Goal: Task Accomplishment & Management: Complete application form

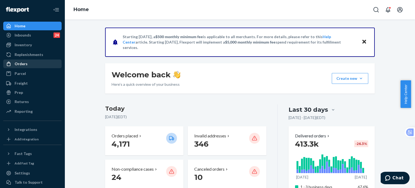
click at [22, 64] on div "Orders" at bounding box center [21, 63] width 13 height 5
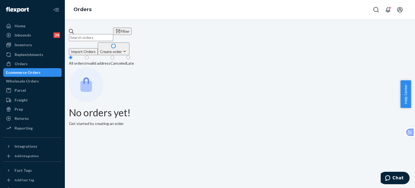
click at [99, 34] on input "text" at bounding box center [91, 37] width 44 height 7
paste input "253815344"
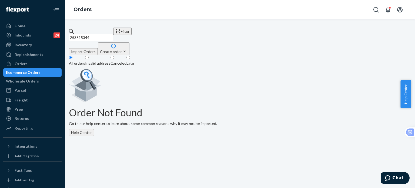
type input "253815344"
click at [22, 27] on div "Home" at bounding box center [20, 25] width 11 height 5
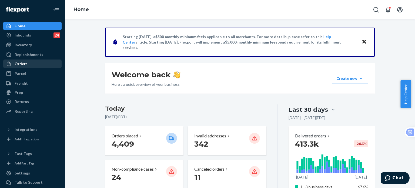
click at [29, 67] on div "Orders" at bounding box center [32, 64] width 57 height 8
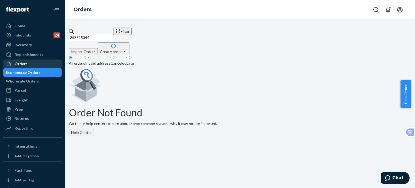
click at [27, 64] on div "Orders" at bounding box center [32, 64] width 57 height 8
drag, startPoint x: 118, startPoint y: 33, endPoint x: 70, endPoint y: 32, distance: 47.9
click at [70, 32] on div "253815344 Filter Import Orders Create order Ecommerce order Removal order All o…" at bounding box center [240, 82] width 342 height 108
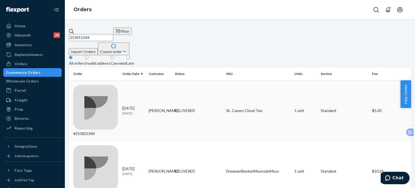
click at [94, 85] on div "#253825344" at bounding box center [95, 111] width 45 height 52
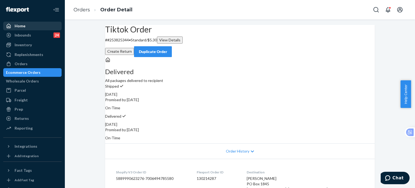
click at [27, 26] on div "Home" at bounding box center [32, 26] width 57 height 8
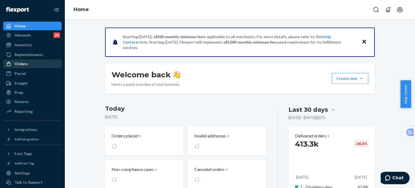
click at [18, 64] on div "Orders" at bounding box center [21, 63] width 13 height 5
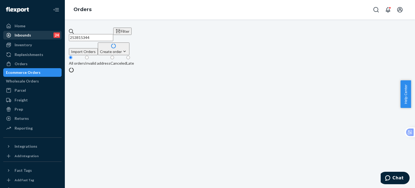
drag, startPoint x: 127, startPoint y: 35, endPoint x: 49, endPoint y: 35, distance: 77.9
click at [49, 35] on div "Home Inbounds 24 Shipping Plans Problems 24 Inventory Products Replenishments O…" at bounding box center [207, 94] width 415 height 188
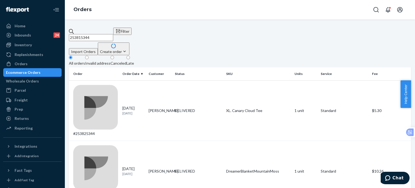
drag, startPoint x: 112, startPoint y: 34, endPoint x: 70, endPoint y: 34, distance: 42.2
paste input "5143549"
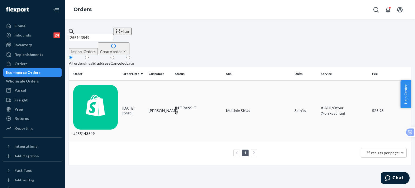
type input "255143549"
click at [95, 85] on div "#255143549" at bounding box center [95, 111] width 45 height 52
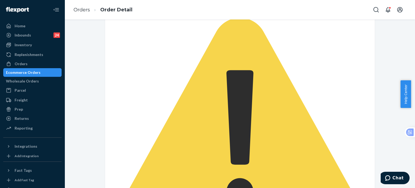
scroll to position [36, 0]
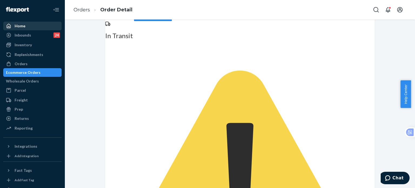
click at [25, 25] on div "Home" at bounding box center [32, 26] width 57 height 8
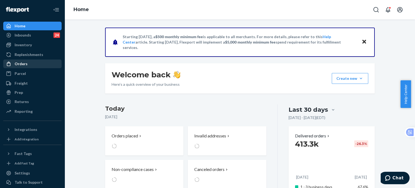
click at [25, 62] on div "Orders" at bounding box center [21, 63] width 13 height 5
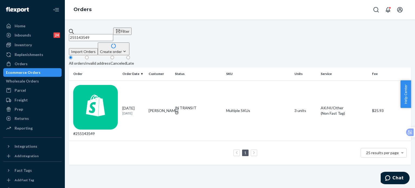
drag, startPoint x: 112, startPoint y: 32, endPoint x: 67, endPoint y: 33, distance: 45.4
click at [67, 33] on div "255143549 Filter Import Orders Create order Ecommerce order Removal order All o…" at bounding box center [240, 103] width 350 height 168
paste input "[PERSON_NAME]"
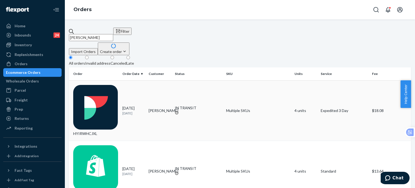
type input "[PERSON_NAME]"
click at [96, 86] on div "HYIRWHCJXL" at bounding box center [95, 111] width 45 height 52
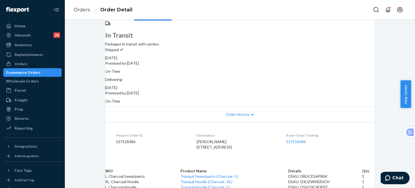
scroll to position [72, 0]
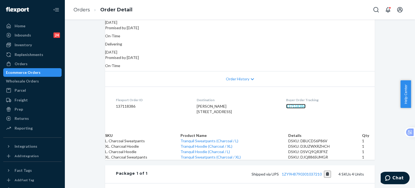
click at [302, 104] on link "137118386" at bounding box center [295, 106] width 19 height 5
click at [17, 66] on div "Orders" at bounding box center [21, 63] width 13 height 5
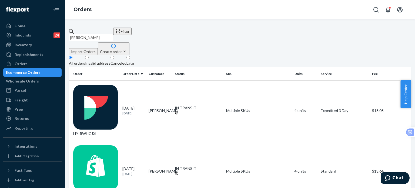
drag, startPoint x: 116, startPoint y: 35, endPoint x: 82, endPoint y: 35, distance: 33.8
click at [82, 35] on input "[PERSON_NAME]" at bounding box center [91, 37] width 44 height 7
paste input "[PERSON_NAME]"
type input "[PERSON_NAME]"
click at [103, 85] on div "BYNIQRCSLG" at bounding box center [95, 111] width 45 height 52
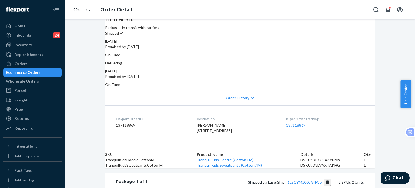
scroll to position [72, 0]
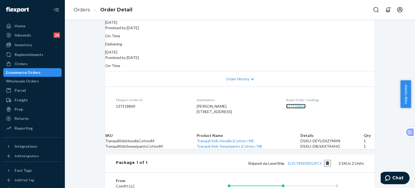
click at [297, 104] on link "137118869" at bounding box center [295, 106] width 19 height 5
click at [20, 60] on div "Orders" at bounding box center [32, 64] width 57 height 8
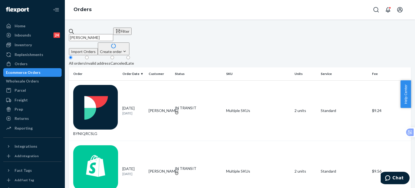
click at [112, 34] on input "[PERSON_NAME]" at bounding box center [91, 37] width 44 height 7
drag, startPoint x: 123, startPoint y: 34, endPoint x: 68, endPoint y: 33, distance: 54.9
click at [68, 33] on div "[PERSON_NAME] Filter Import Orders Create order Ecommerce order Removal order A…" at bounding box center [240, 103] width 350 height 168
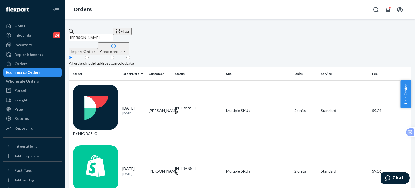
paste input "255264282"
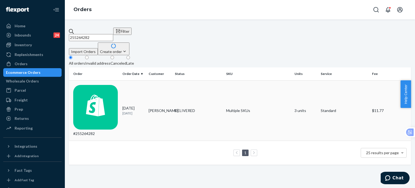
type input "255264282"
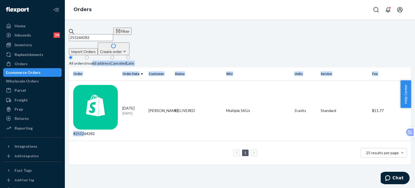
drag, startPoint x: 97, startPoint y: 82, endPoint x: 113, endPoint y: 55, distance: 31.1
click at [108, 57] on div "255264282 Filter Import Orders Create order Ecommerce order Removal order All o…" at bounding box center [240, 96] width 342 height 137
click at [96, 85] on div "#255264282" at bounding box center [95, 111] width 45 height 52
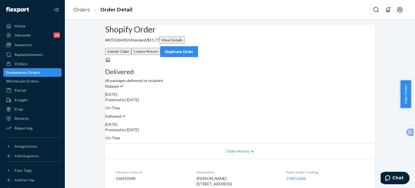
click at [372, 143] on div "Order History" at bounding box center [240, 150] width 270 height 15
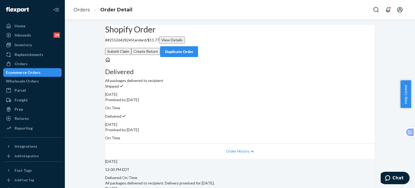
click at [131, 48] on button "Submit Claim" at bounding box center [118, 51] width 26 height 7
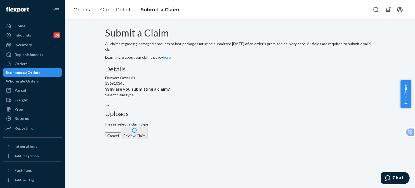
click at [170, 98] on div "Select claim type" at bounding box center [137, 94] width 65 height 5
click at [106, 103] on input "Why are you submitting a claim? Select claim type" at bounding box center [105, 100] width 1 height 5
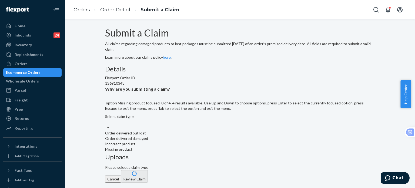
click at [168, 152] on div "Missing product" at bounding box center [240, 149] width 270 height 5
click at [106, 125] on input "Why are you submitting a claim? option Missing product focused, 0 of 4. 4 resul…" at bounding box center [105, 121] width 1 height 5
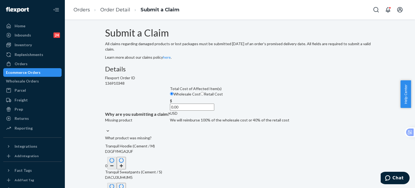
scroll to position [72, 0]
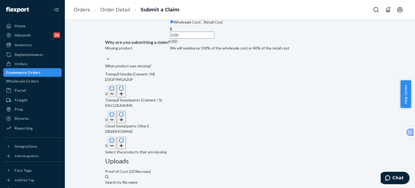
click at [126, 97] on button "button" at bounding box center [121, 91] width 9 height 12
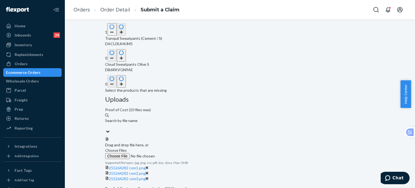
scroll to position [25, 0]
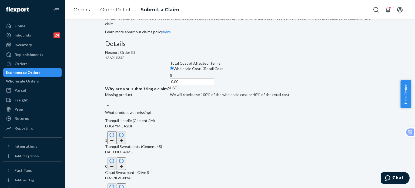
click at [170, 85] on input "0.00" at bounding box center [192, 81] width 44 height 7
type input "31.20"
click at [97, 158] on div "Submit a Claim All claims regarding damaged products or lost packages must be s…" at bounding box center [240, 173] width 342 height 343
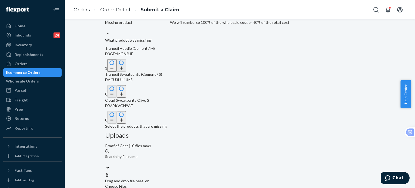
scroll to position [170, 0]
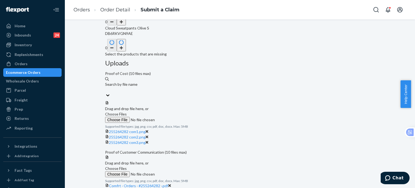
drag, startPoint x: 353, startPoint y: 177, endPoint x: 350, endPoint y: 179, distance: 3.3
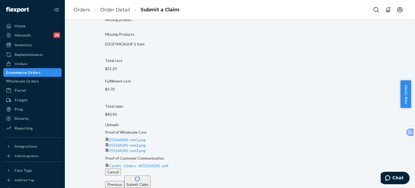
scroll to position [57, 0]
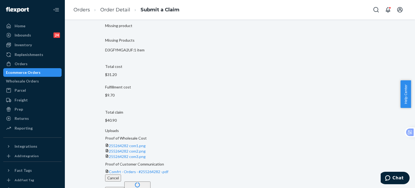
click at [151, 181] on button "Submit Claim" at bounding box center [137, 187] width 26 height 12
